Goal: Task Accomplishment & Management: Manage account settings

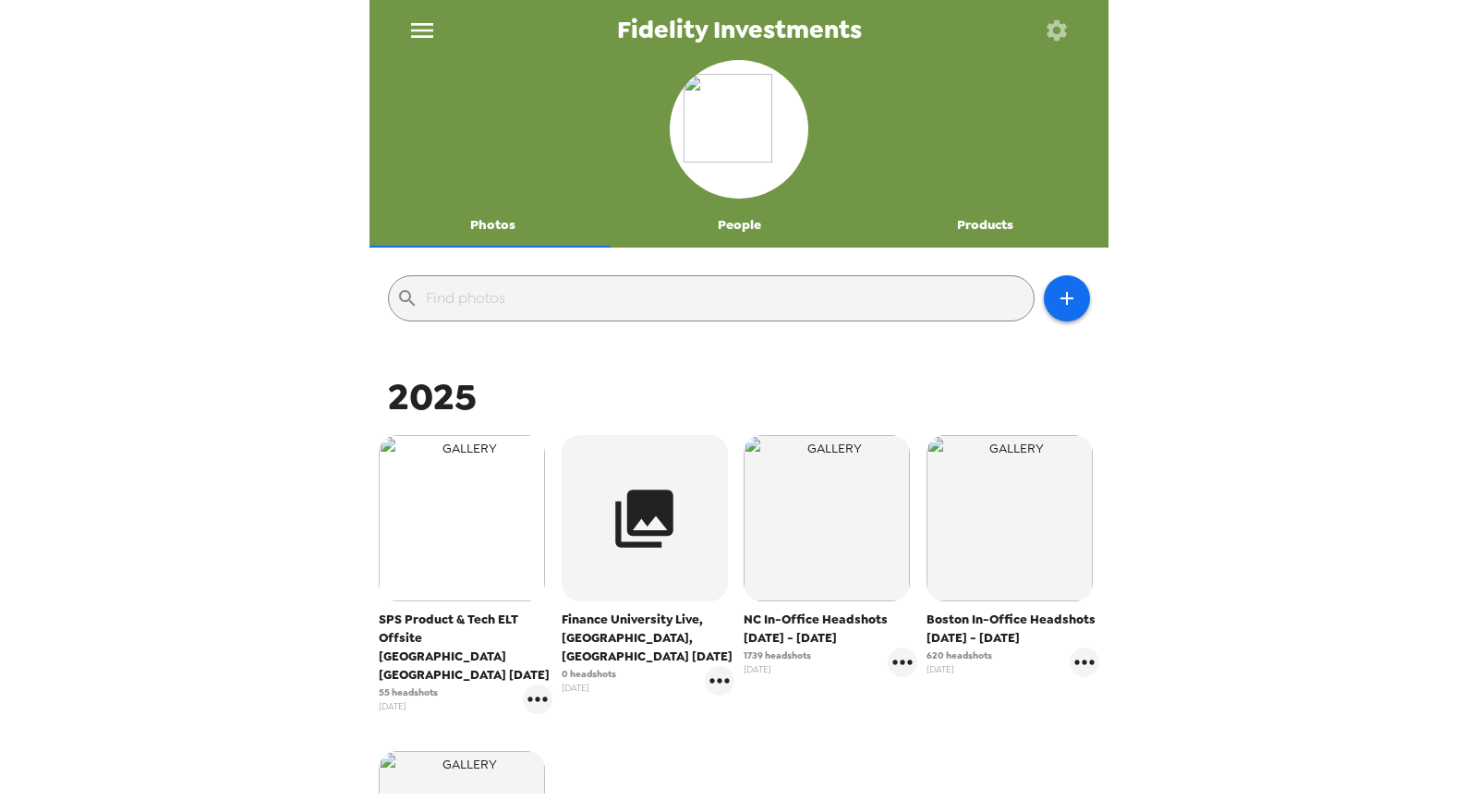
click at [465, 538] on img "button" at bounding box center [462, 519] width 167 height 167
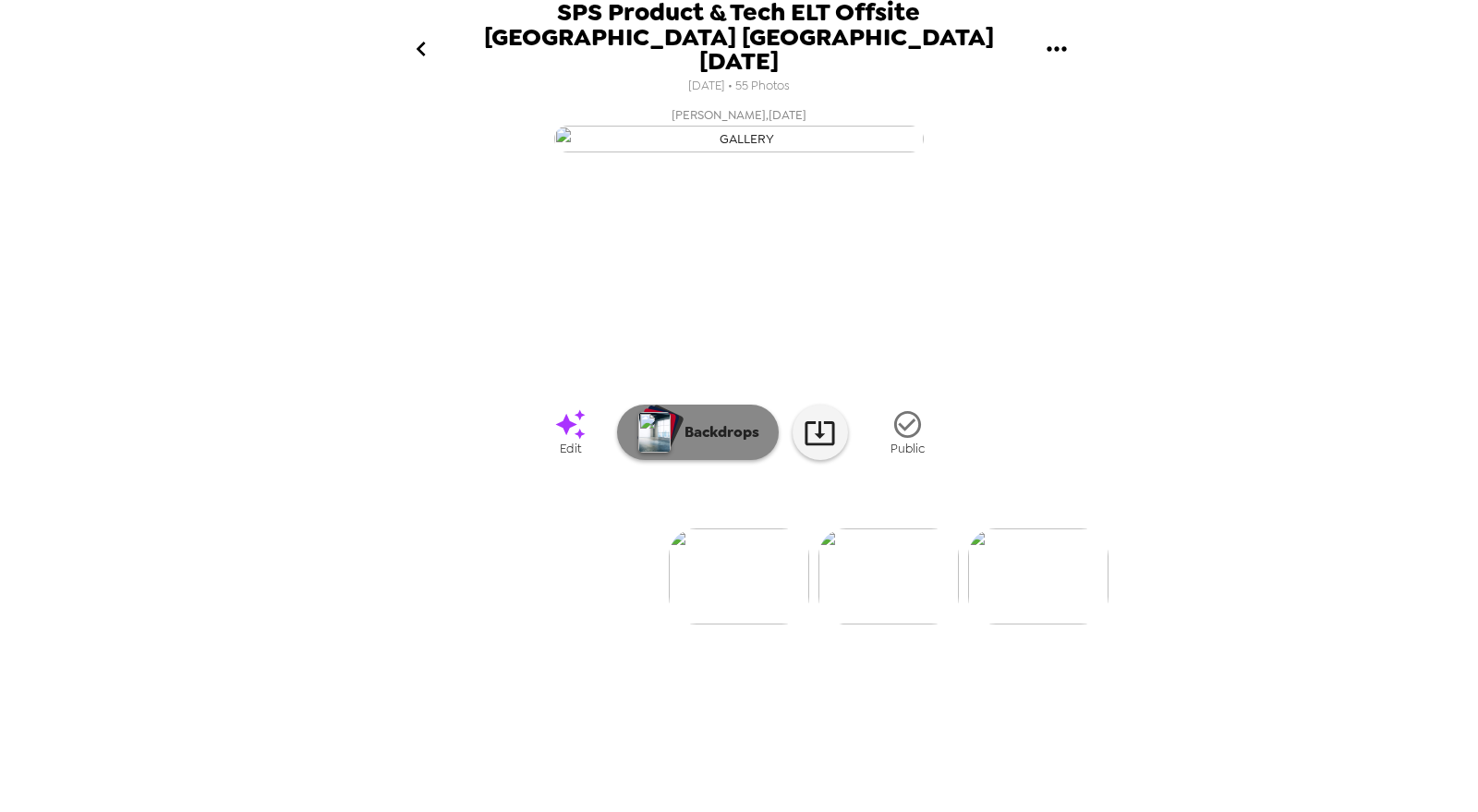
scroll to position [2, 0]
click at [407, 44] on icon "go back" at bounding box center [420, 48] width 29 height 29
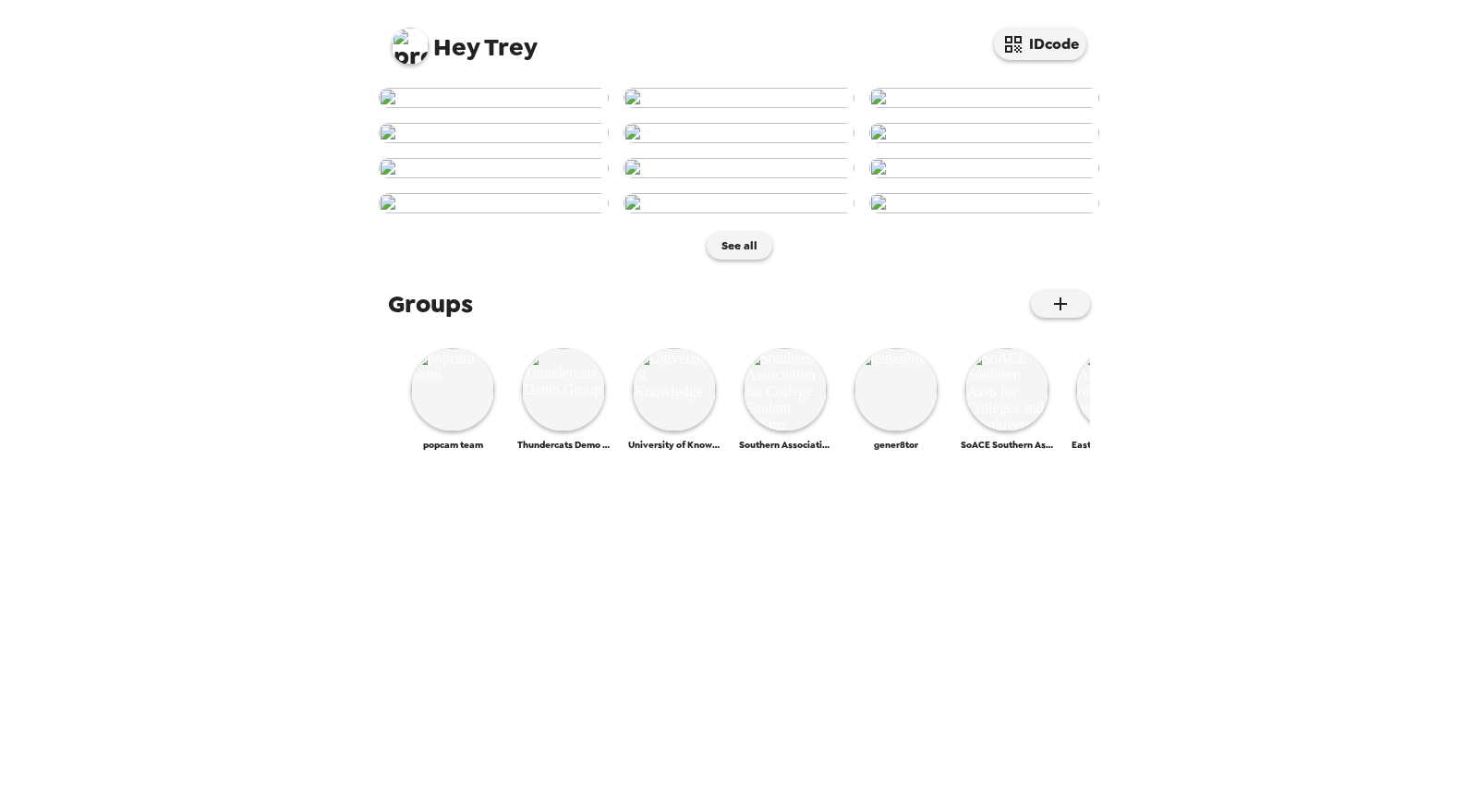
click at [417, 51] on img at bounding box center [410, 45] width 37 height 37
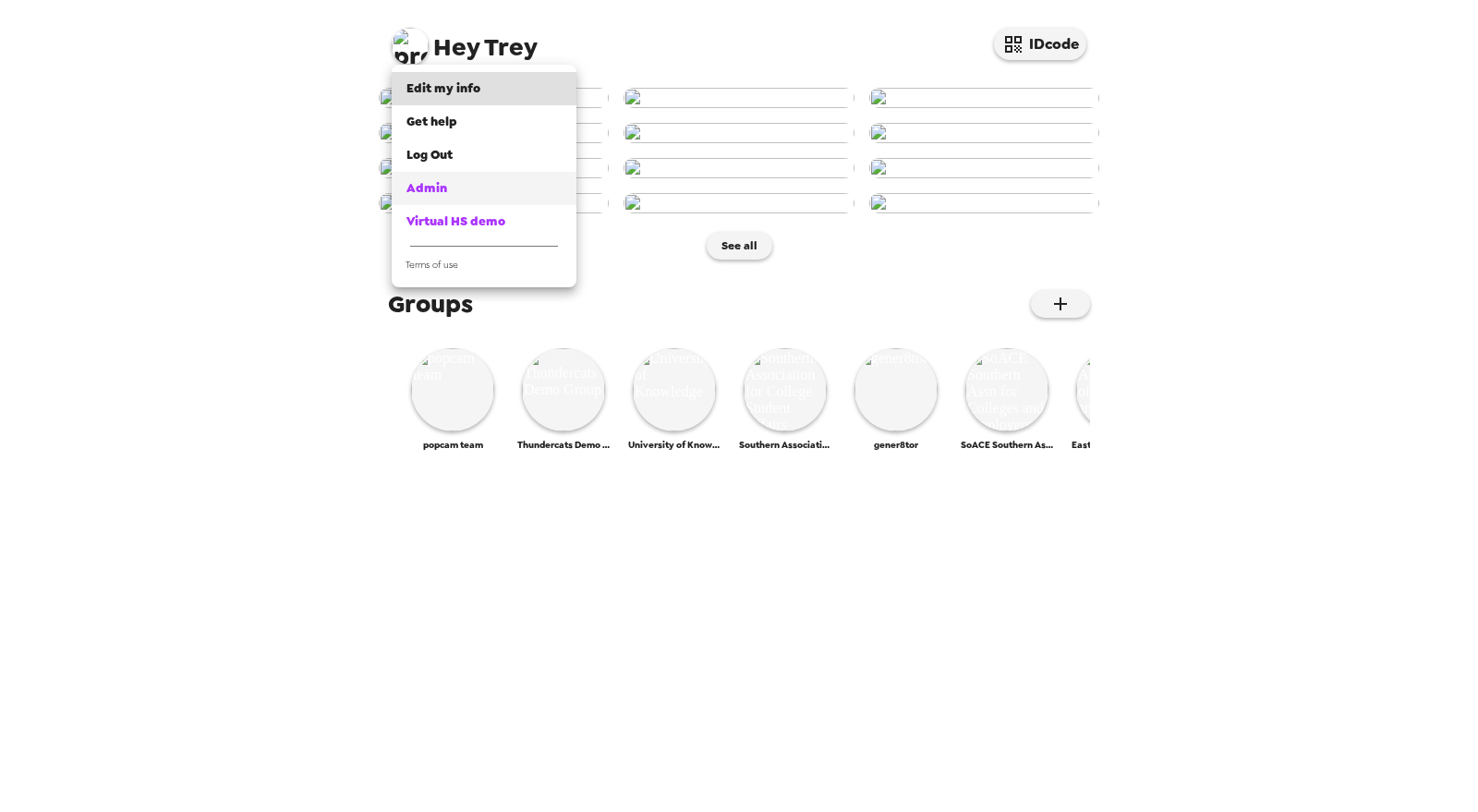
click at [462, 181] on div "Admin" at bounding box center [484, 188] width 155 height 19
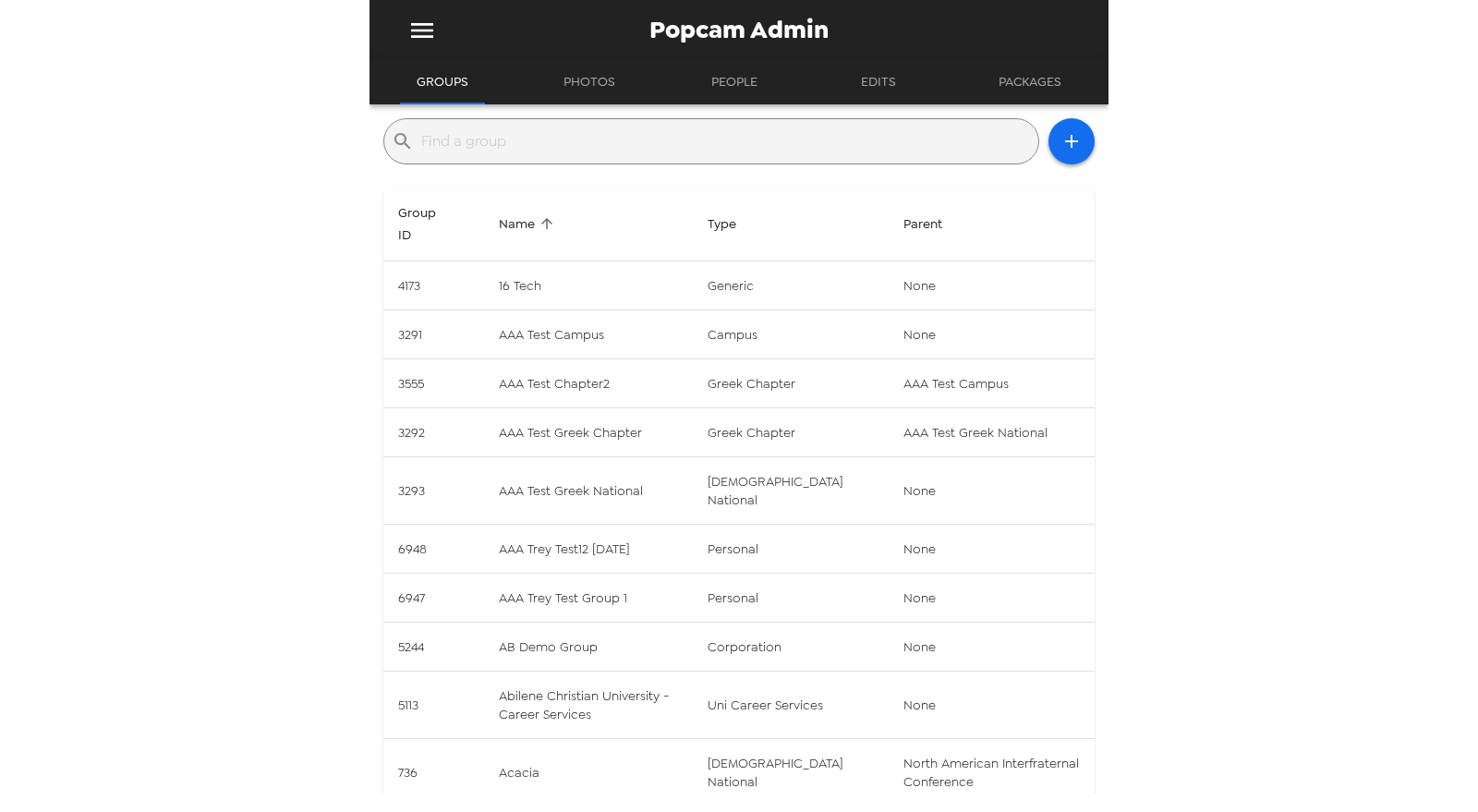
click at [506, 150] on input "text" at bounding box center [726, 141] width 610 height 29
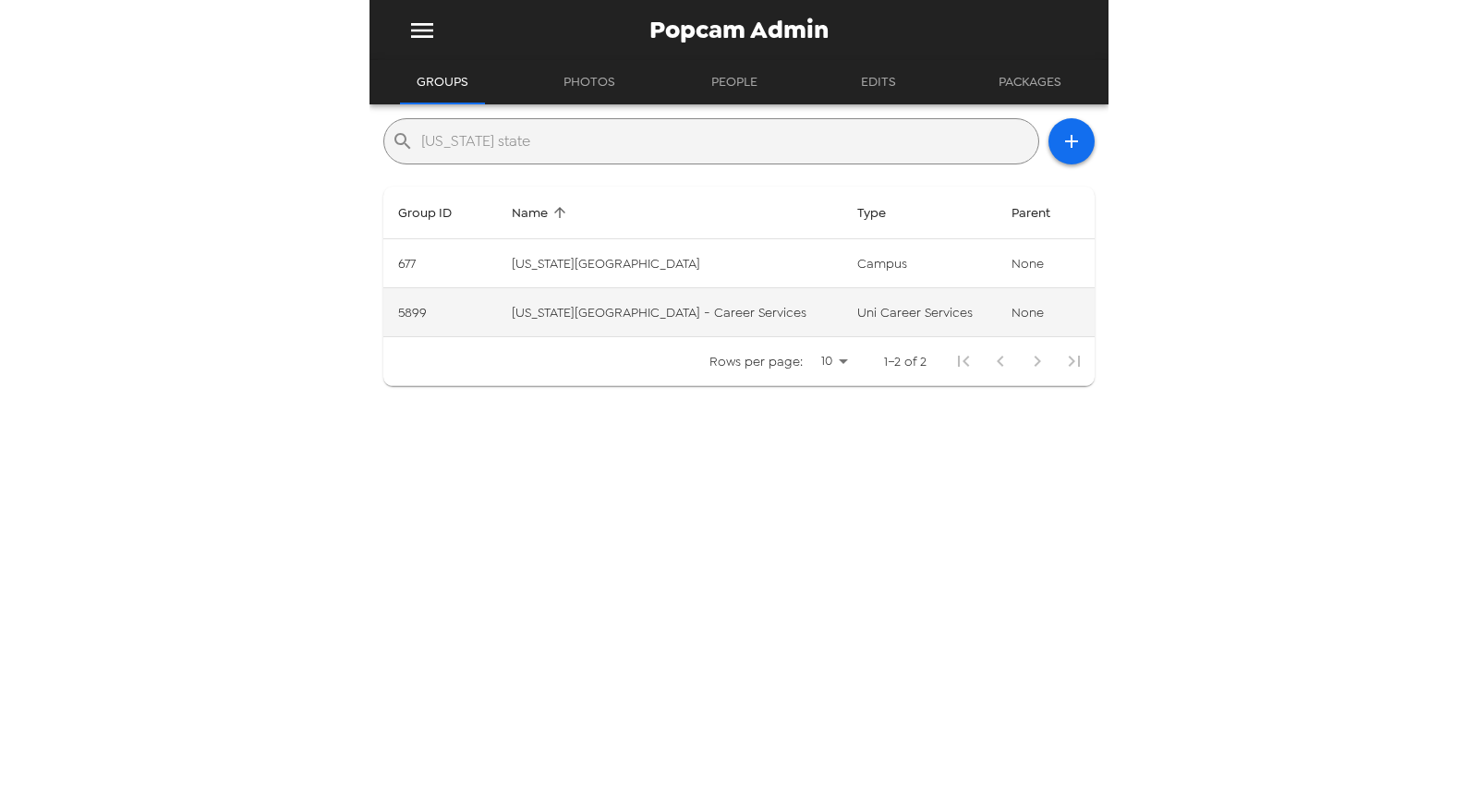
type input "washington state"
click at [700, 321] on td "Washington State University - Career Services" at bounding box center [669, 312] width 345 height 49
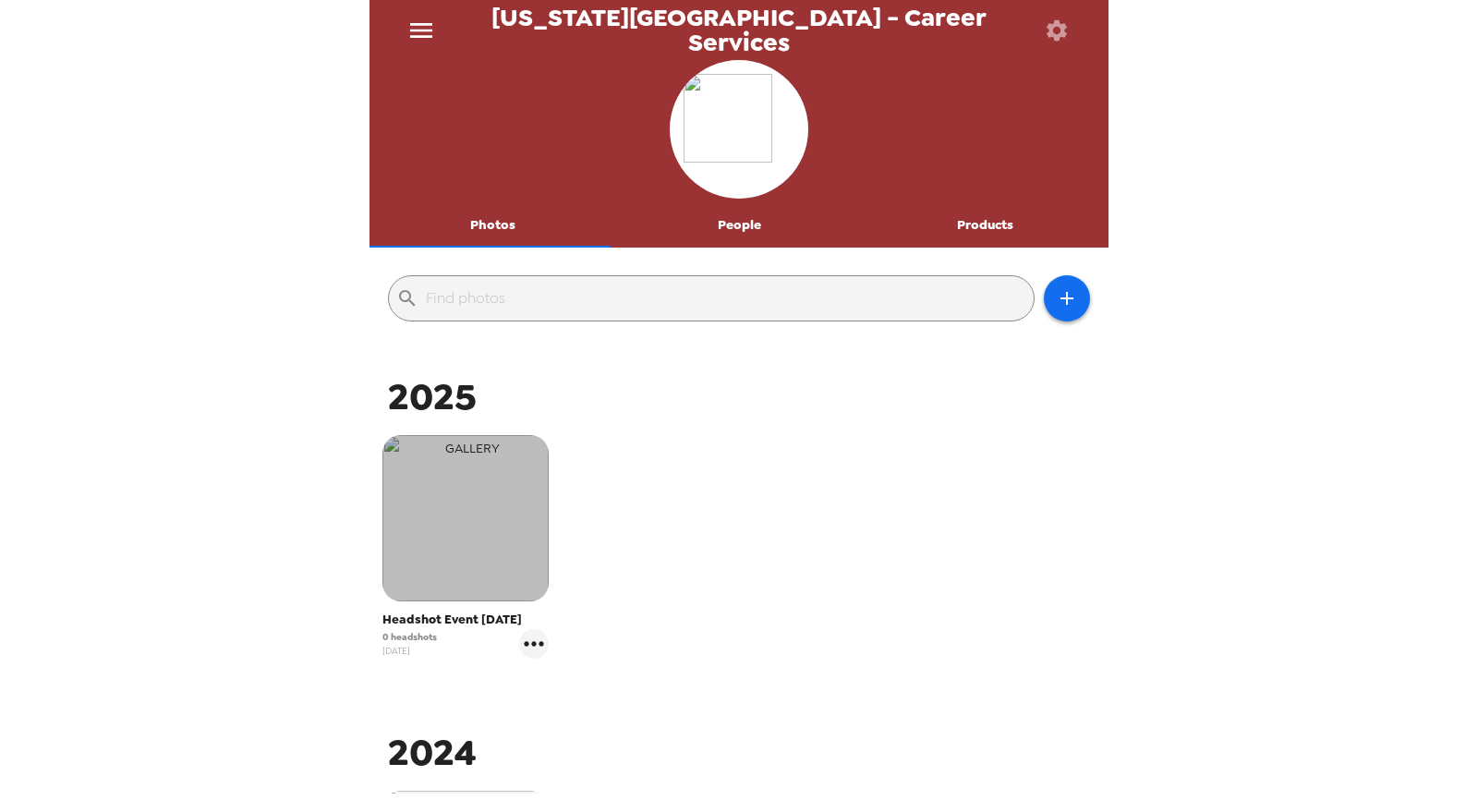
click at [483, 512] on img "button" at bounding box center [466, 519] width 167 height 167
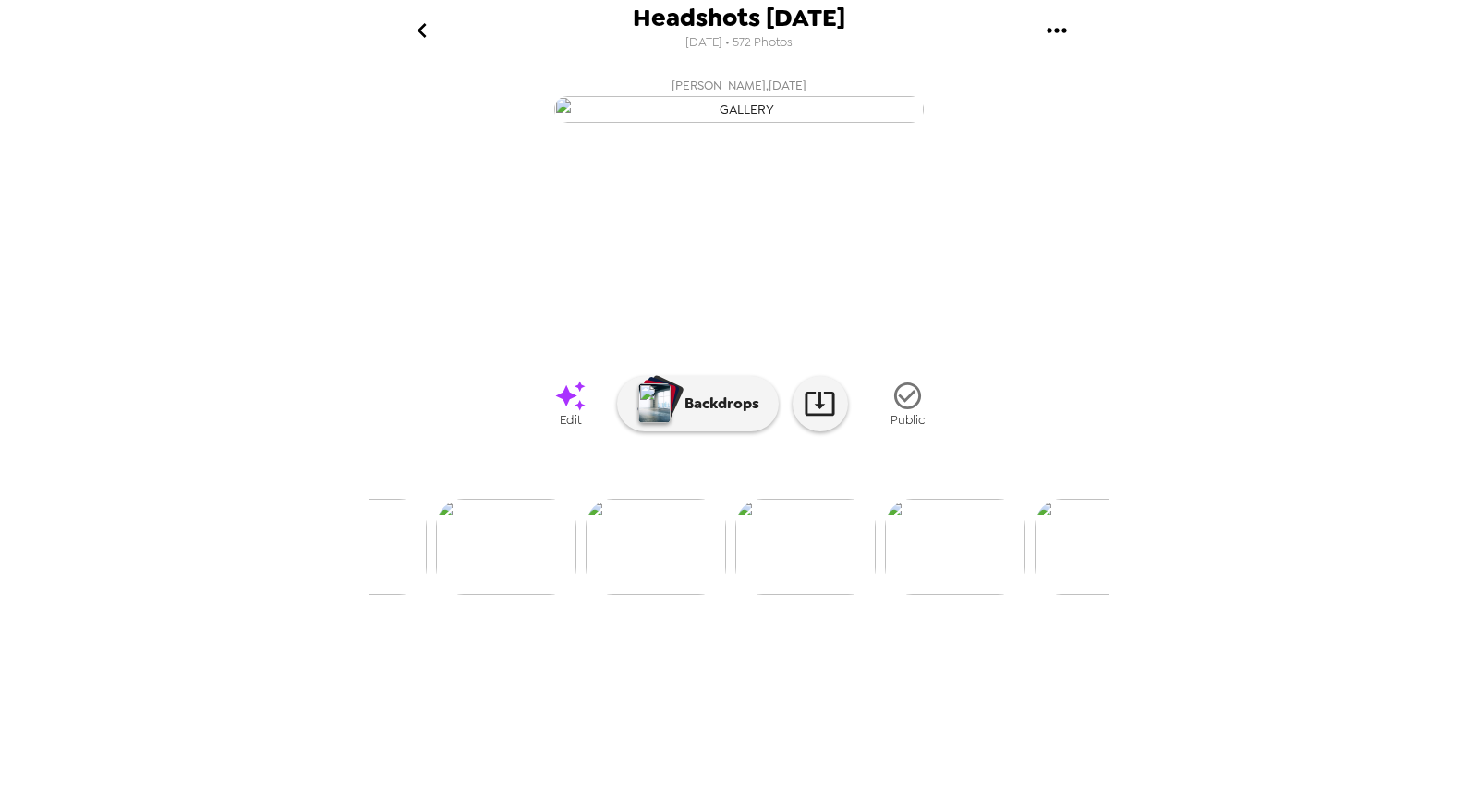
scroll to position [0, 2691]
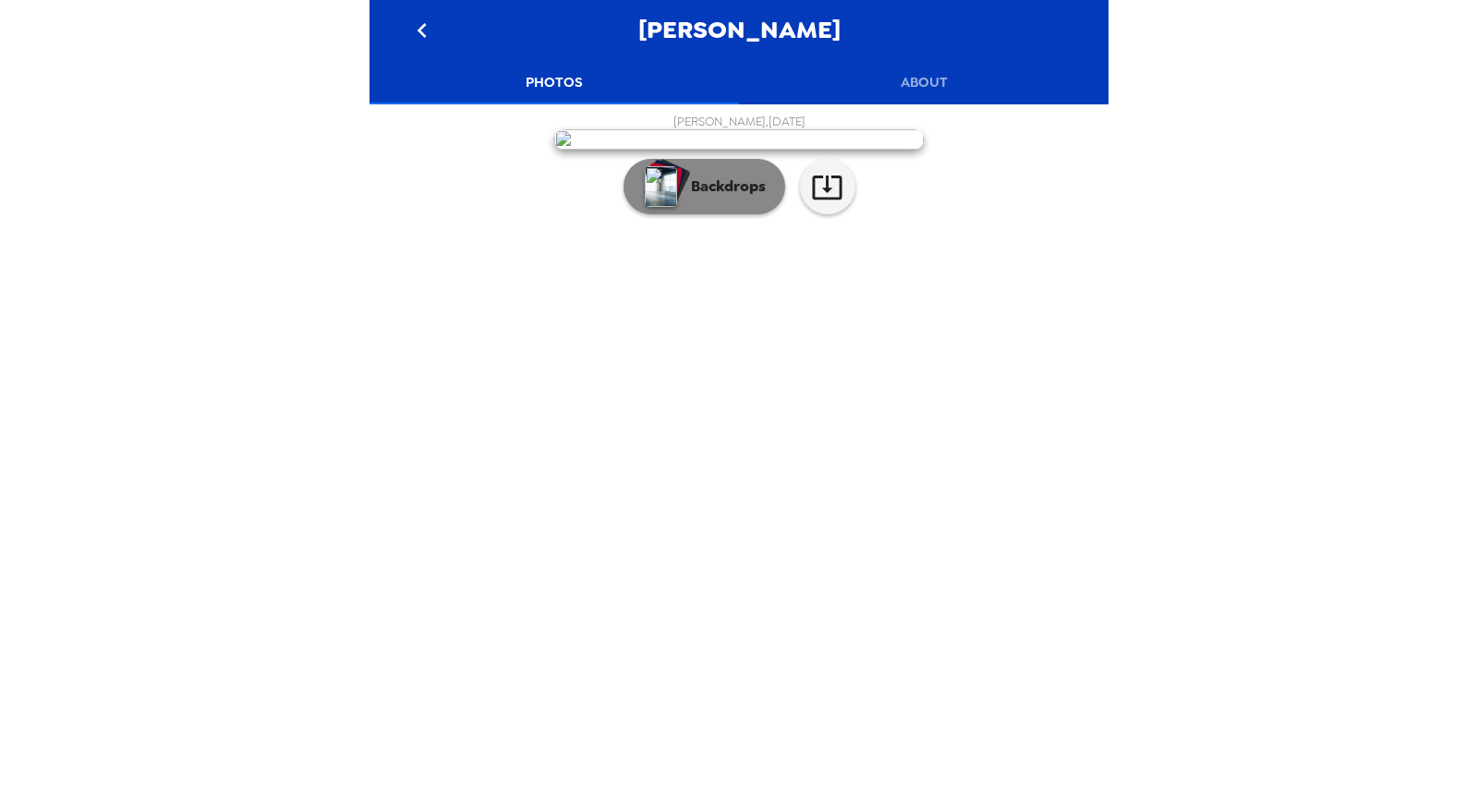
click at [710, 198] on p "Backdrops" at bounding box center [723, 185] width 84 height 22
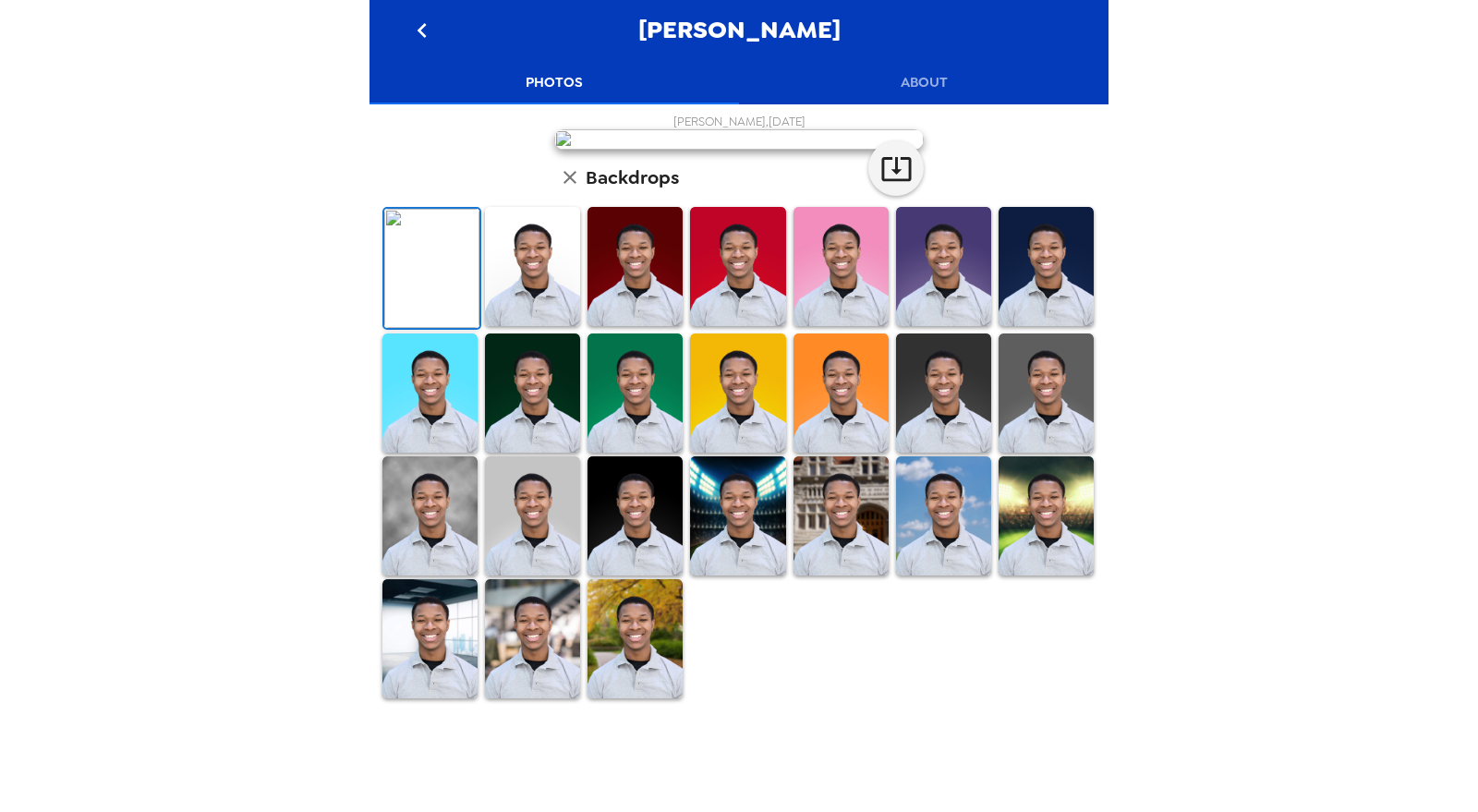
click at [669, 150] on img at bounding box center [739, 139] width 369 height 20
click at [790, 150] on img at bounding box center [739, 139] width 369 height 20
click at [914, 84] on button "About" at bounding box center [924, 81] width 369 height 44
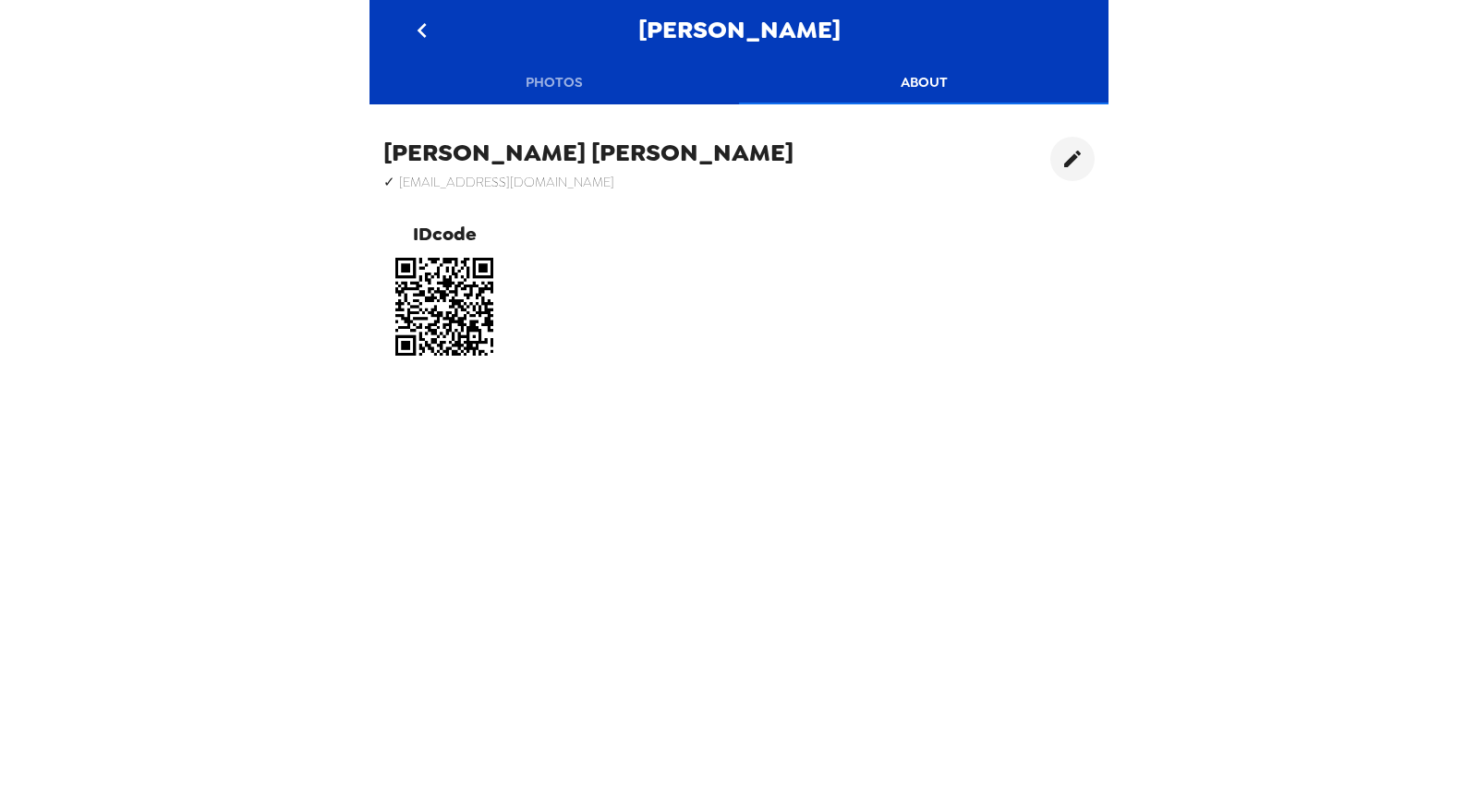
click at [566, 79] on button "Photos" at bounding box center [554, 81] width 369 height 44
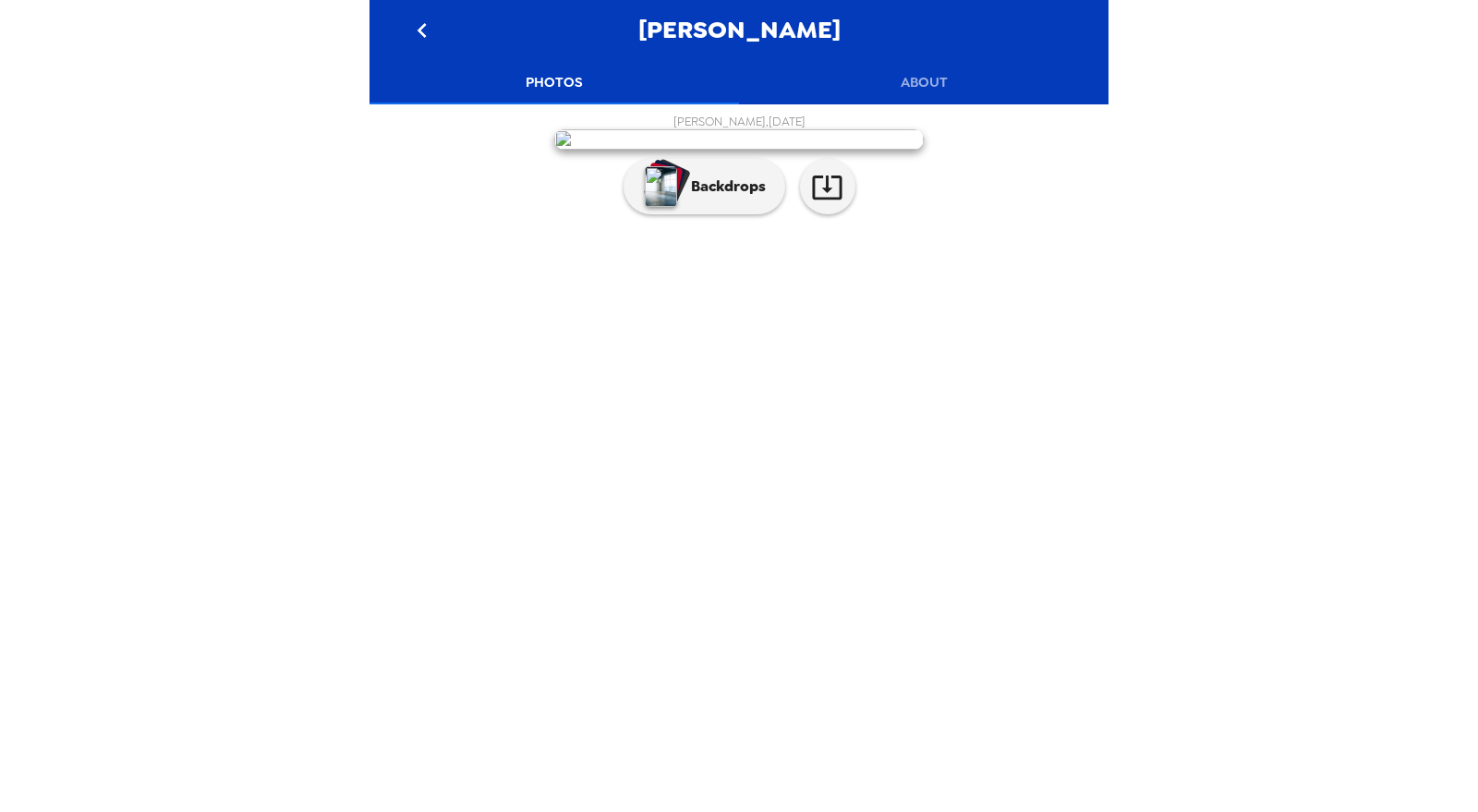
click at [757, 150] on img at bounding box center [739, 139] width 369 height 20
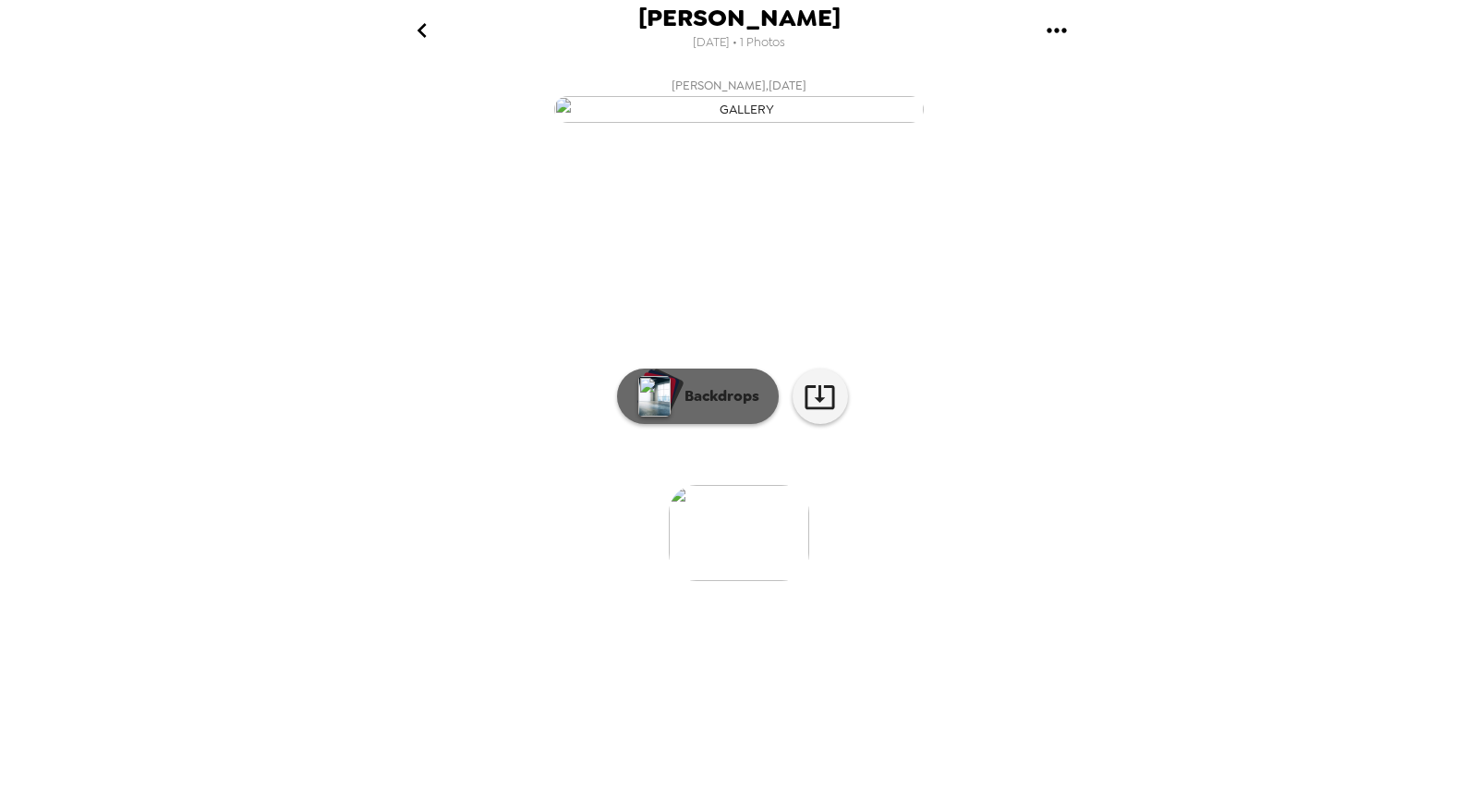
click at [723, 407] on p "Backdrops" at bounding box center [717, 396] width 84 height 22
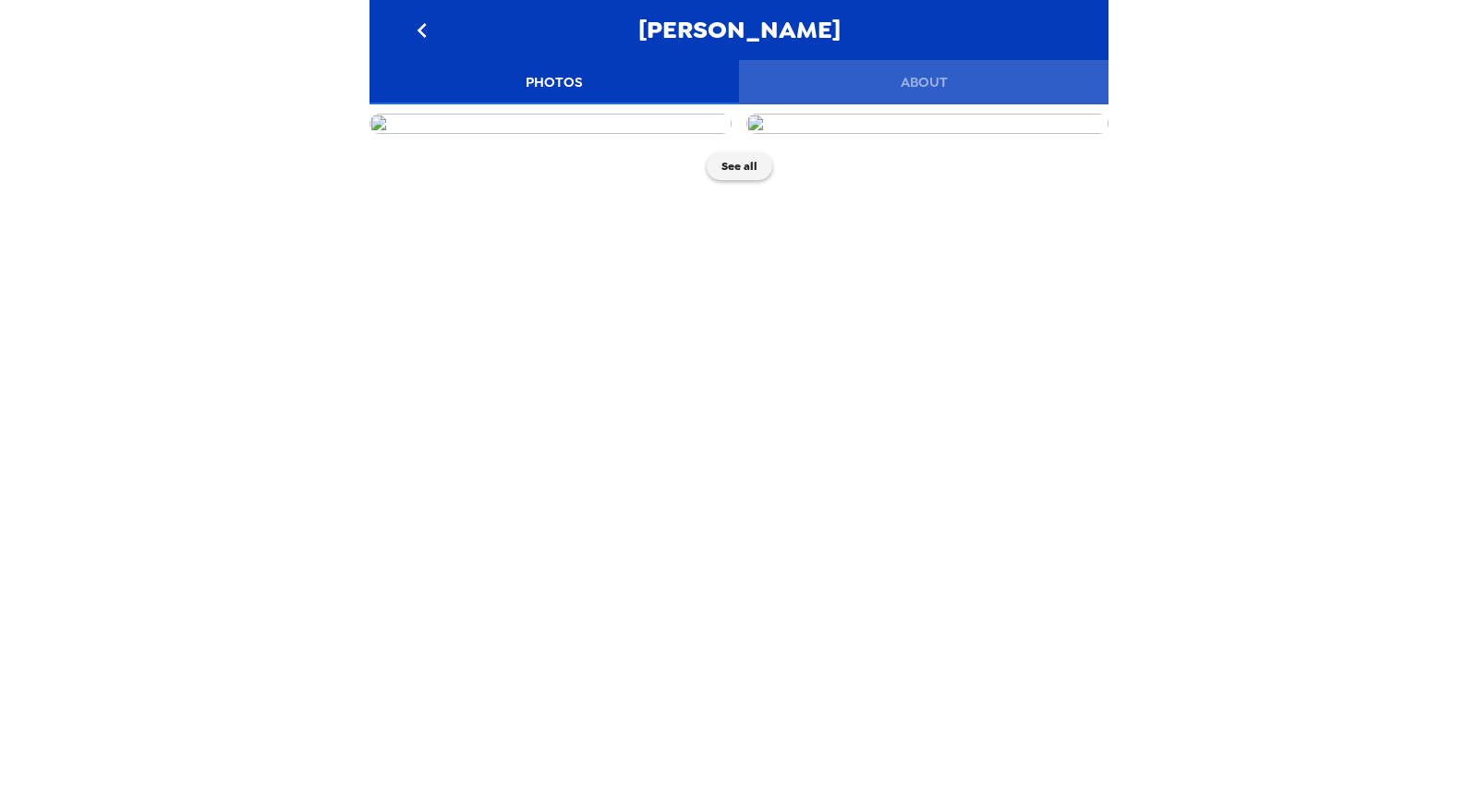
click at [907, 83] on button "About" at bounding box center [924, 81] width 369 height 44
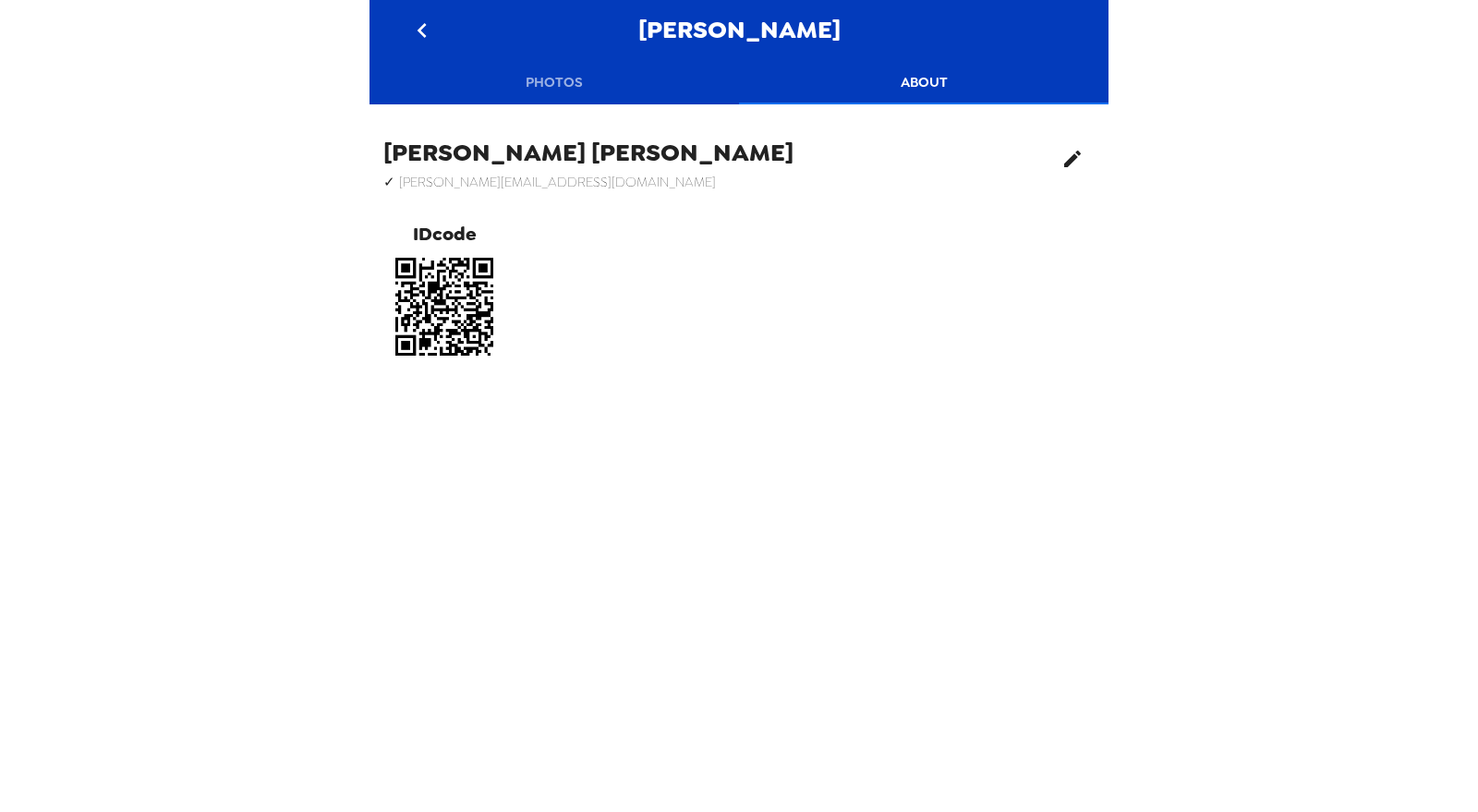
click at [1050, 167] on button "edit" at bounding box center [1072, 158] width 45 height 44
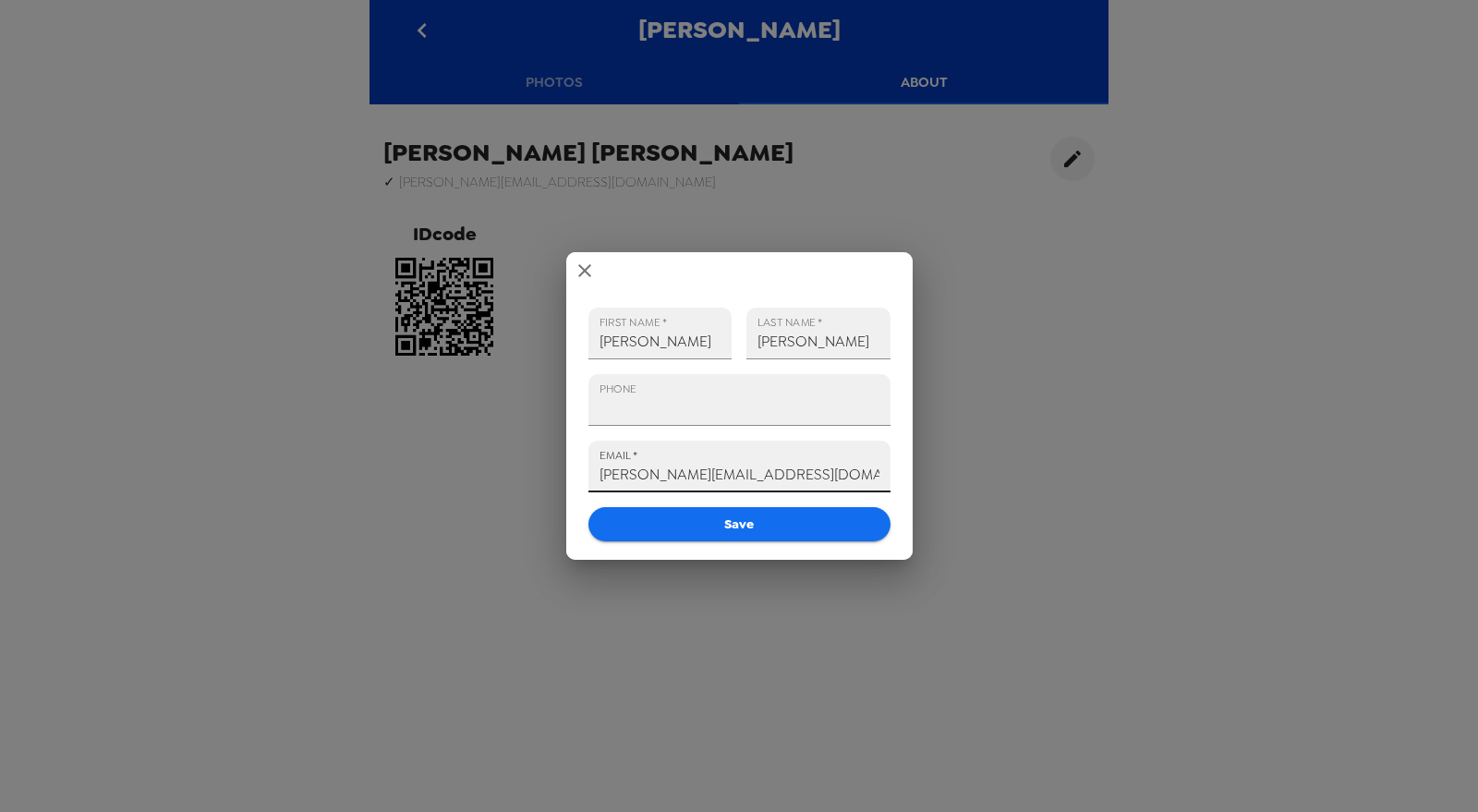
drag, startPoint x: 797, startPoint y: 477, endPoint x: 500, endPoint y: 495, distance: 297.5
click at [402, 460] on div "FIRST NAME   * Alexis LAST NAME   * Michalos PHONE EMAIL   * alexiscm@mailbox.s…" at bounding box center [739, 406] width 1478 height 812
paste input "ichalos@gmail.com"
type input "[PERSON_NAME][EMAIL_ADDRESS][DOMAIN_NAME]"
click at [745, 528] on button "Save" at bounding box center [739, 524] width 302 height 34
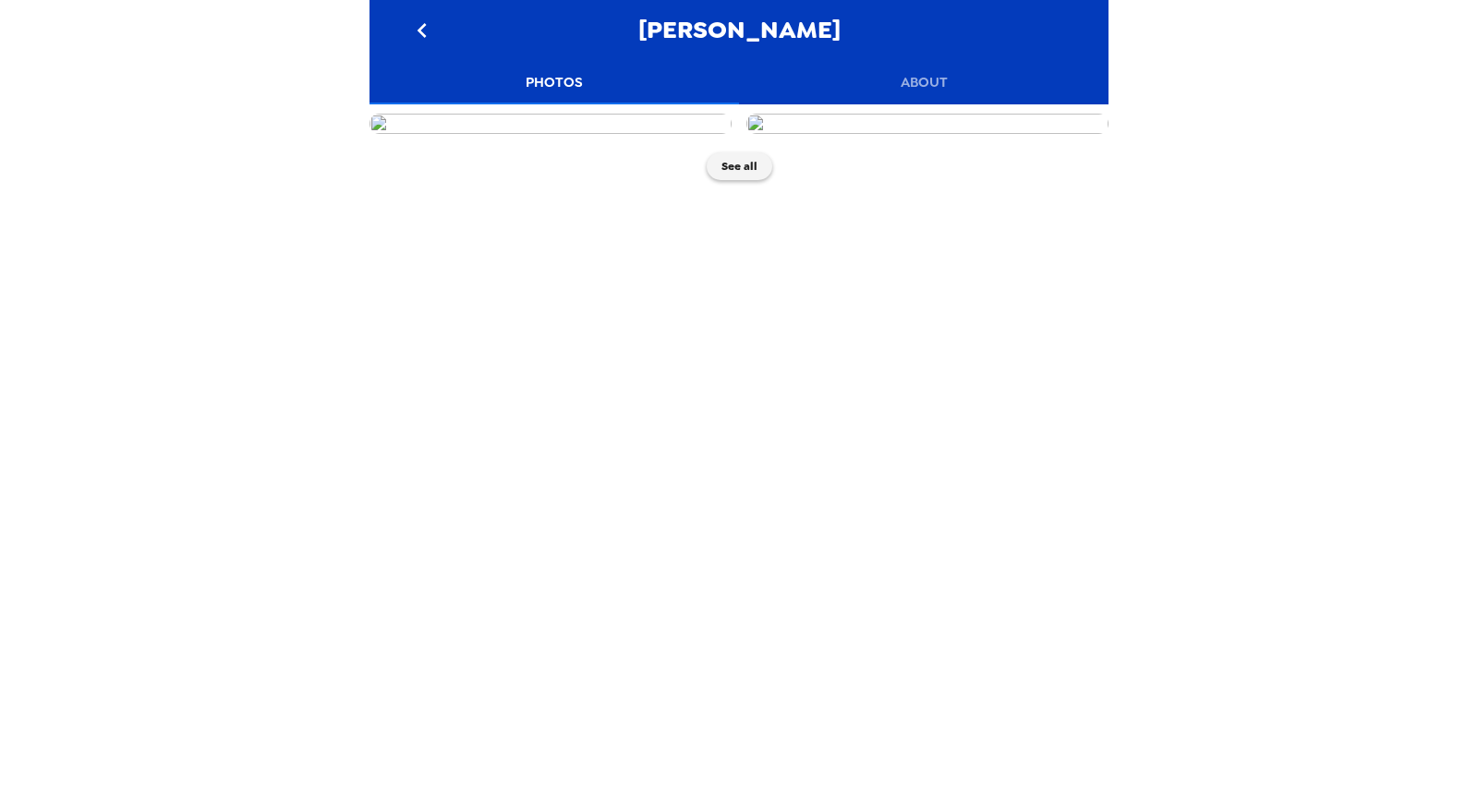
click at [935, 81] on button "About" at bounding box center [924, 81] width 369 height 44
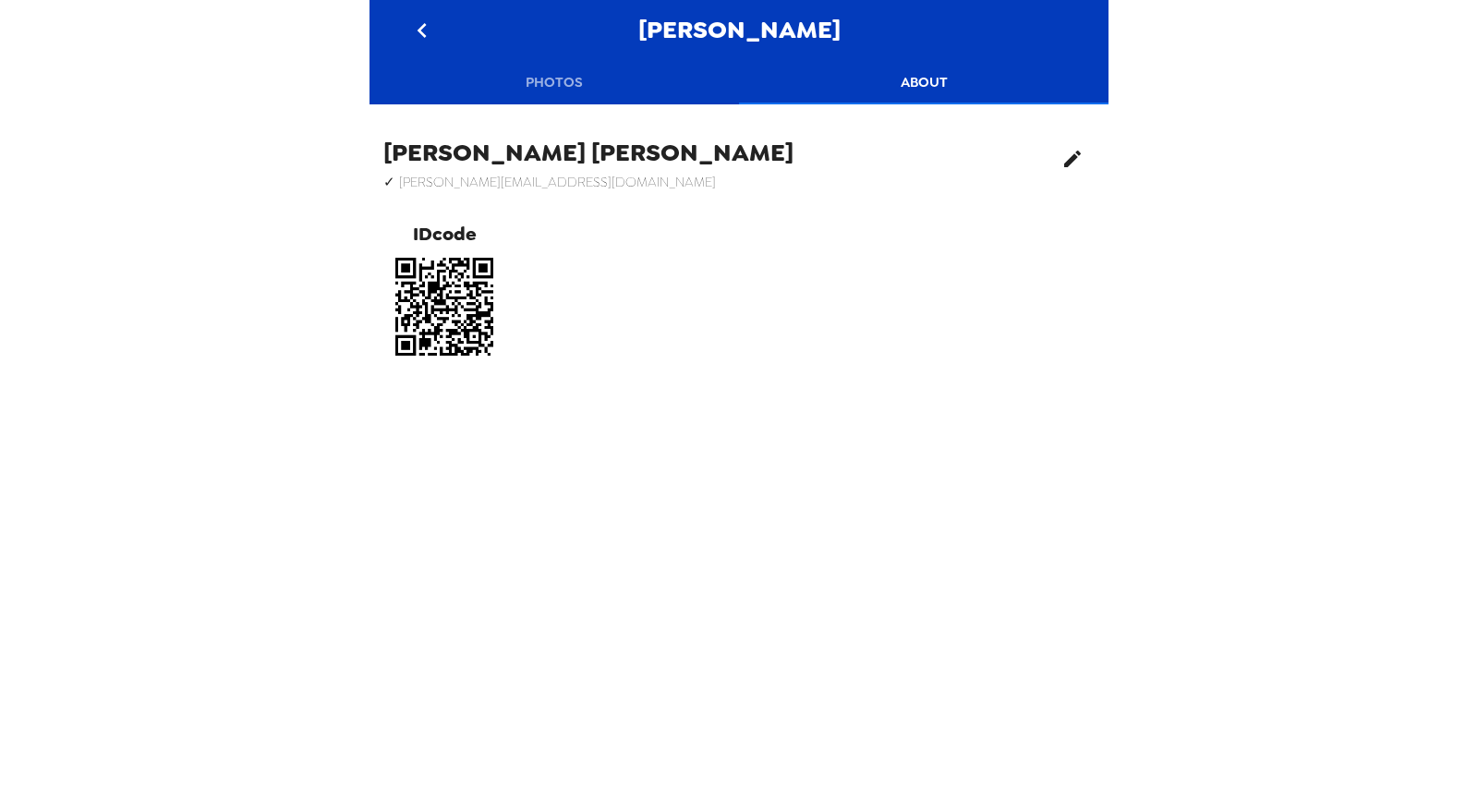
click at [1061, 168] on icon "edit" at bounding box center [1072, 158] width 22 height 22
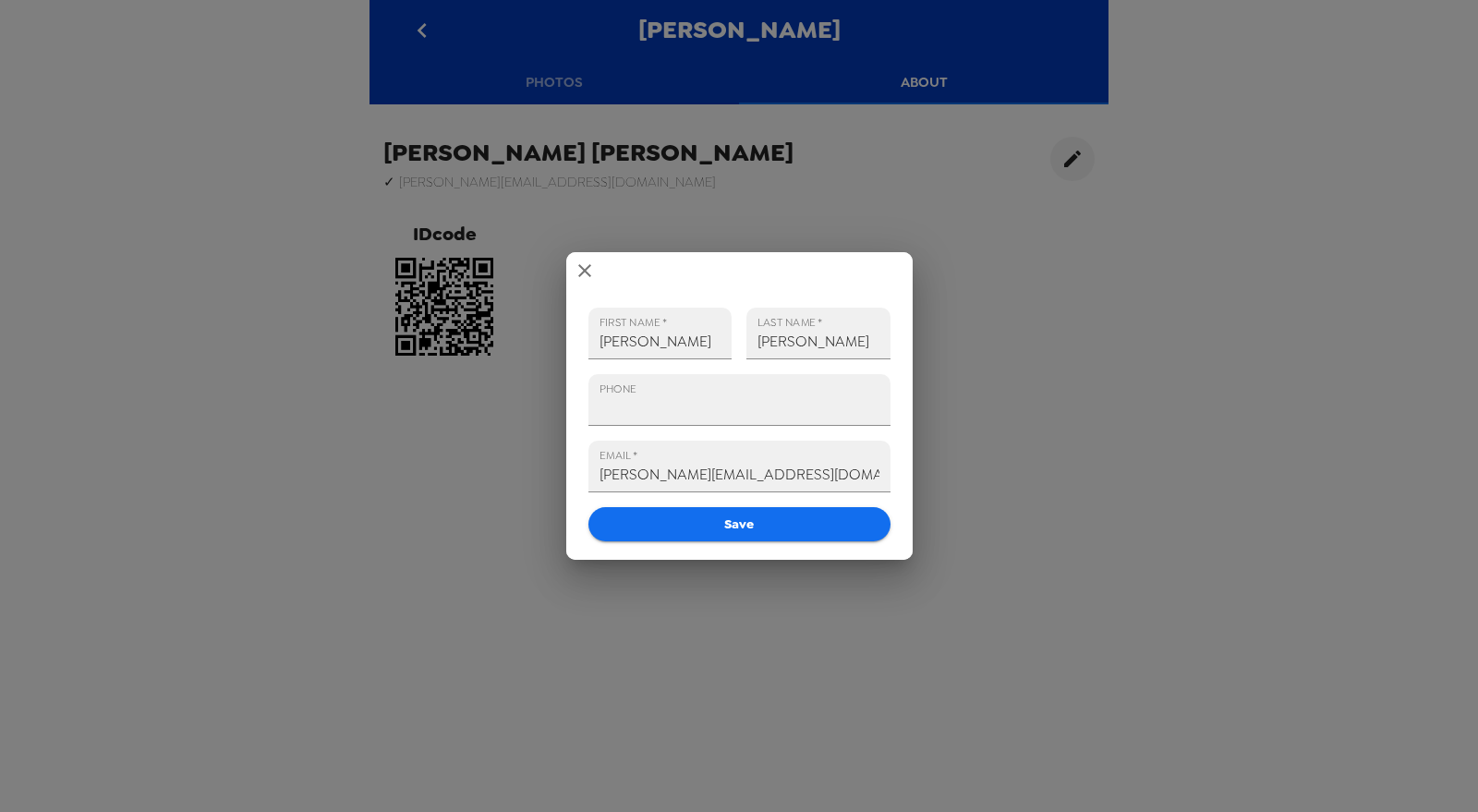
drag, startPoint x: 844, startPoint y: 472, endPoint x: 463, endPoint y: 481, distance: 381.1
click at [463, 481] on div "FIRST NAME   * Alexis LAST NAME   * Michalos PHONE EMAIL   * alexiscm@mailbox.s…" at bounding box center [739, 406] width 1478 height 812
paste input "ichalos@gmail.com"
type input "alexiscmichalos@gmail.com"
click at [732, 524] on button "Save" at bounding box center [739, 524] width 302 height 34
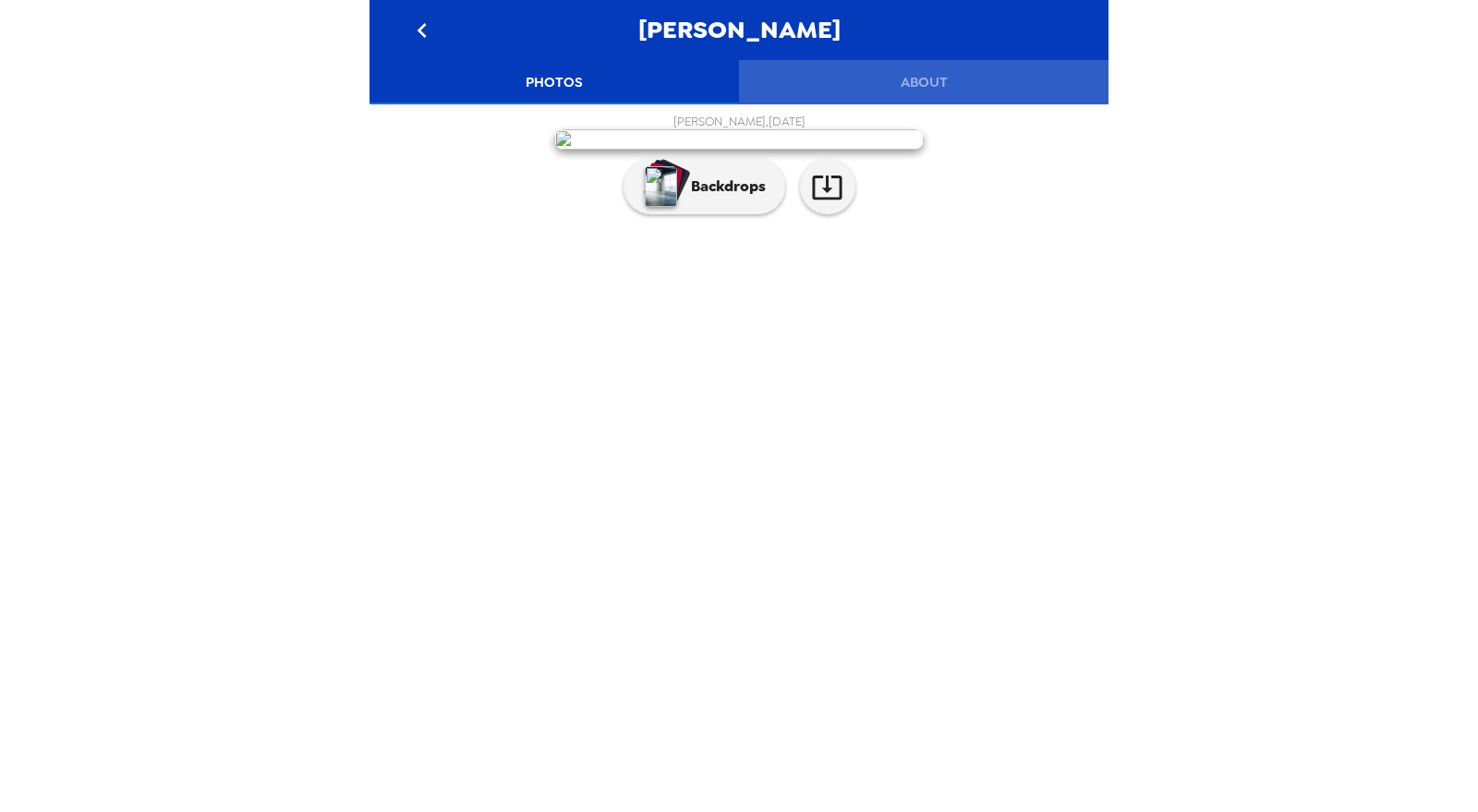
drag, startPoint x: 949, startPoint y: 80, endPoint x: 728, endPoint y: 70, distance: 221.2
click at [948, 80] on button "About" at bounding box center [924, 81] width 369 height 44
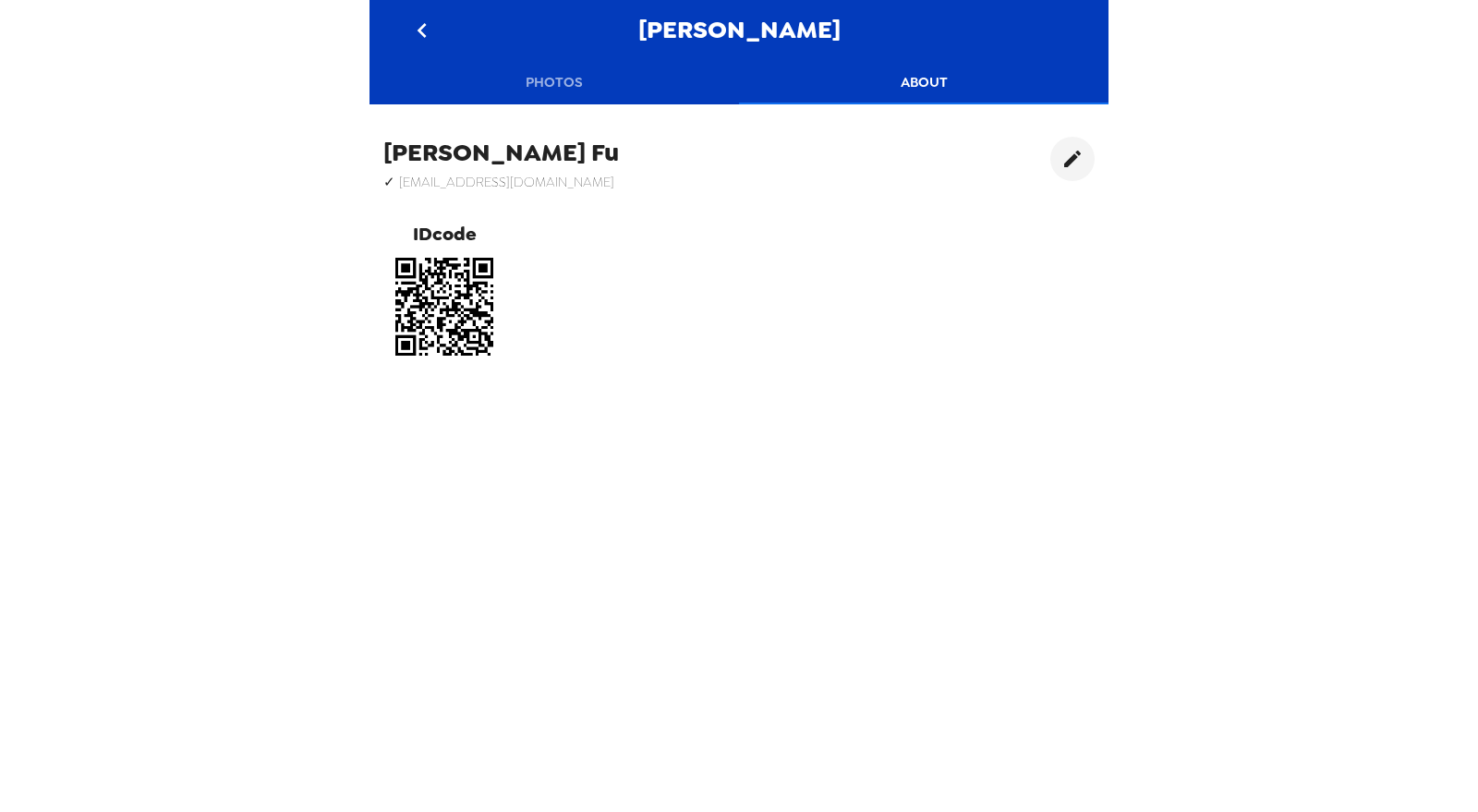
click at [552, 78] on button "Photos" at bounding box center [554, 81] width 369 height 44
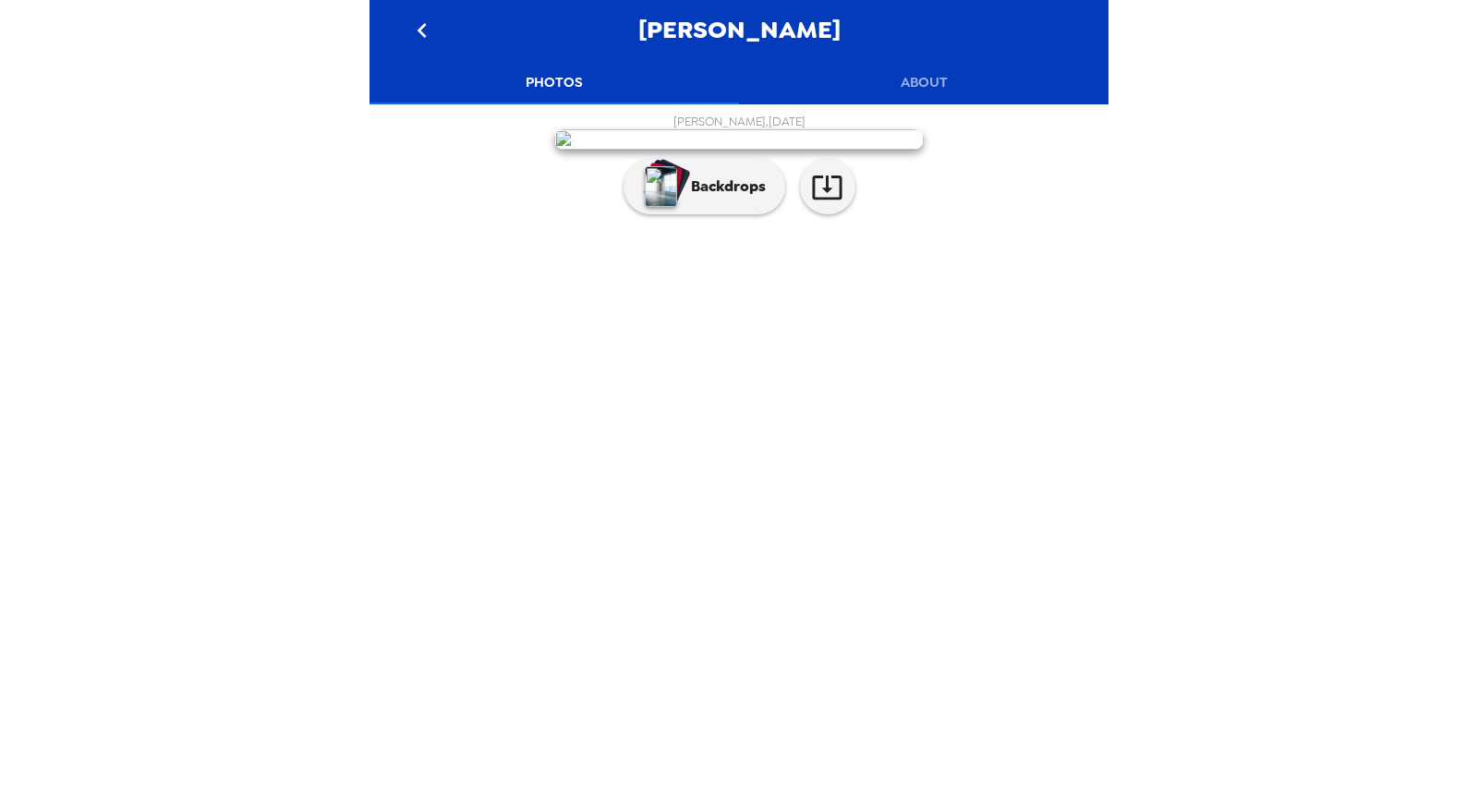
click at [894, 88] on button "About" at bounding box center [924, 81] width 369 height 44
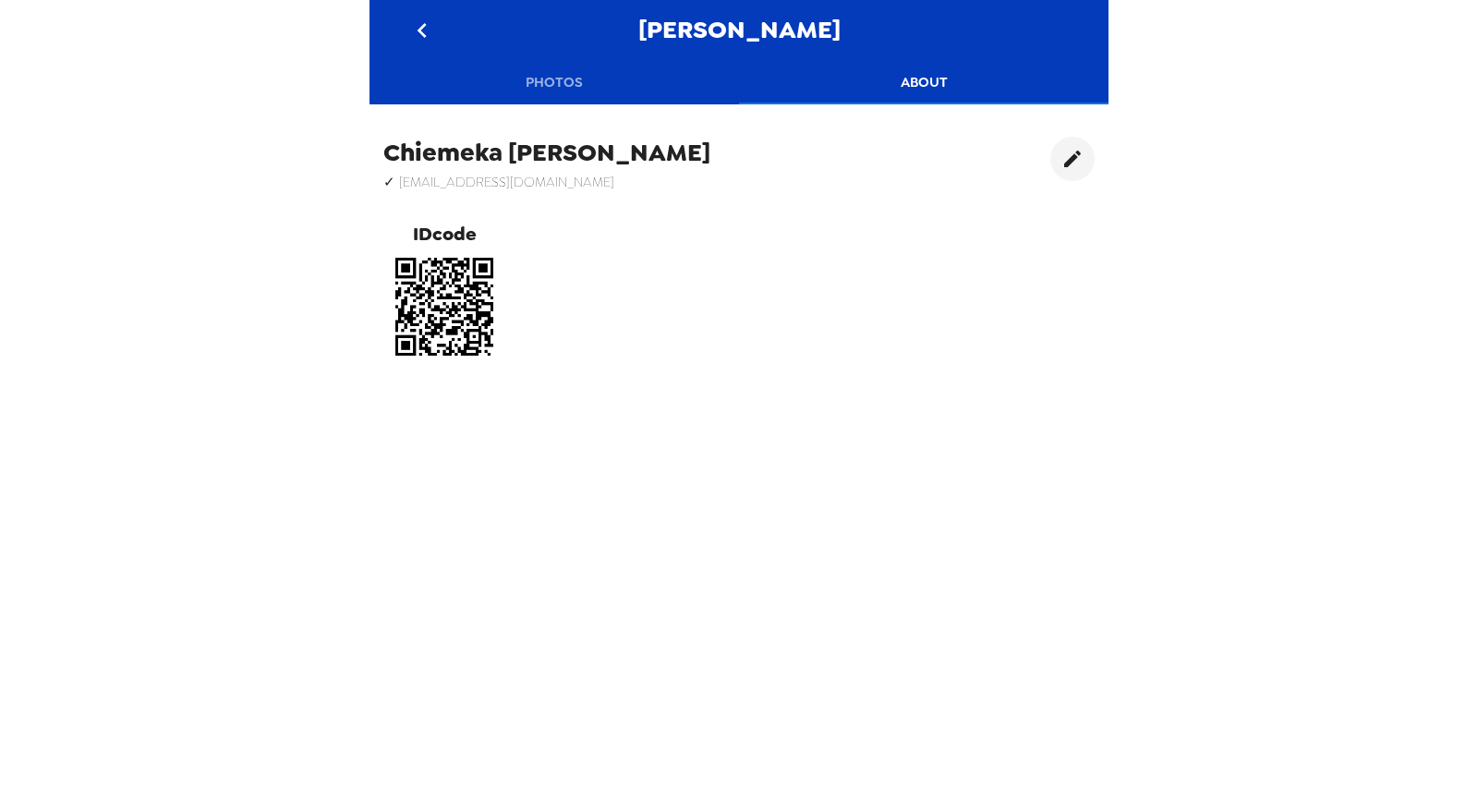
click at [556, 85] on button "Photos" at bounding box center [554, 81] width 369 height 44
